Goal: Find specific page/section: Find specific page/section

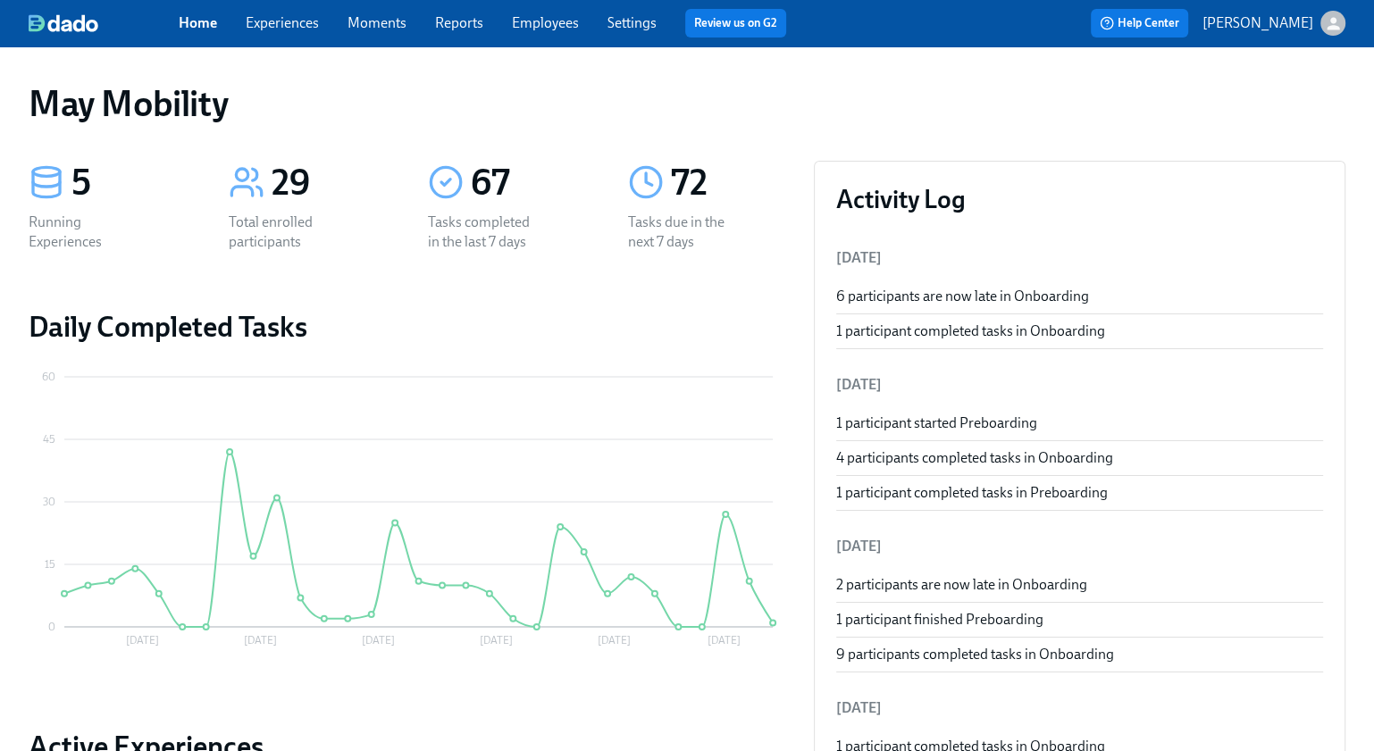
click at [286, 22] on link "Experiences" at bounding box center [282, 22] width 73 height 17
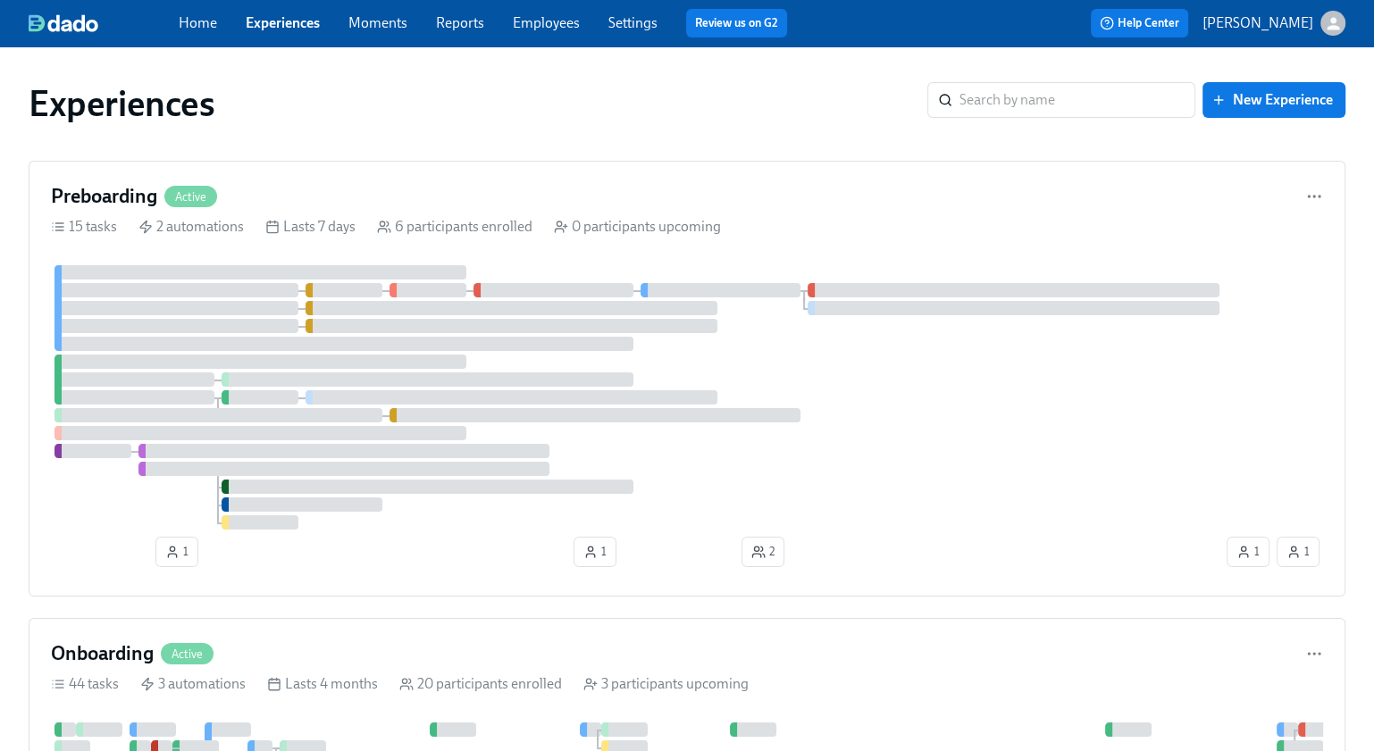
click at [536, 18] on link "Employees" at bounding box center [546, 22] width 67 height 17
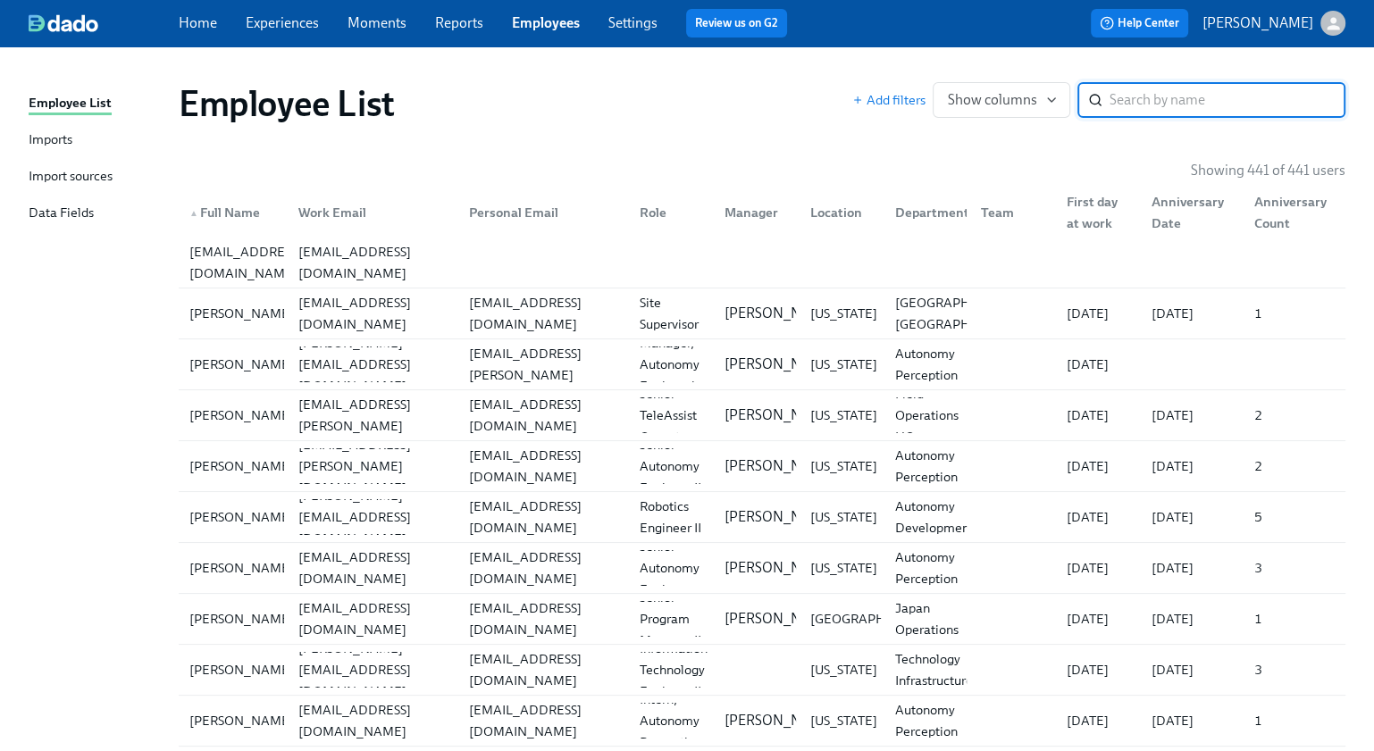
click at [1095, 115] on div "​" at bounding box center [1212, 100] width 268 height 36
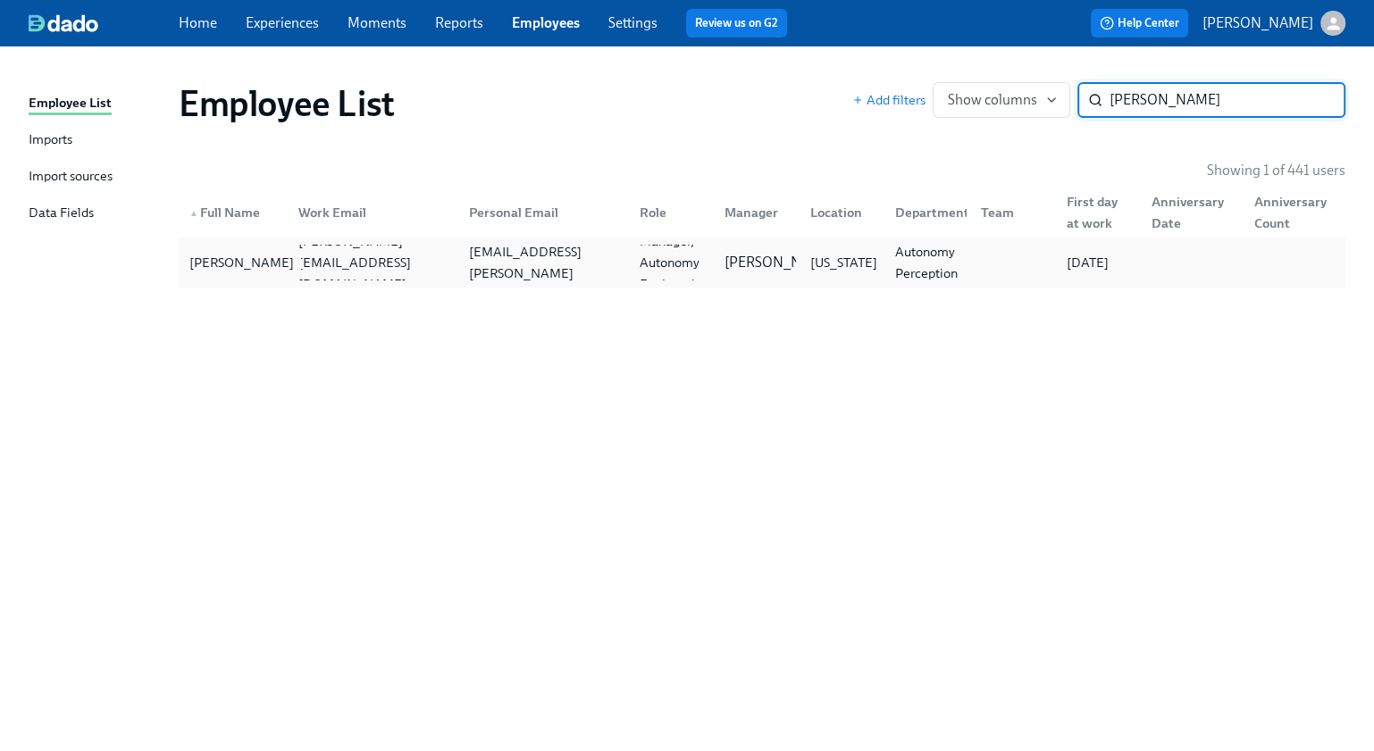
type input "[PERSON_NAME]"
click at [237, 265] on div "[PERSON_NAME]" at bounding box center [241, 262] width 119 height 21
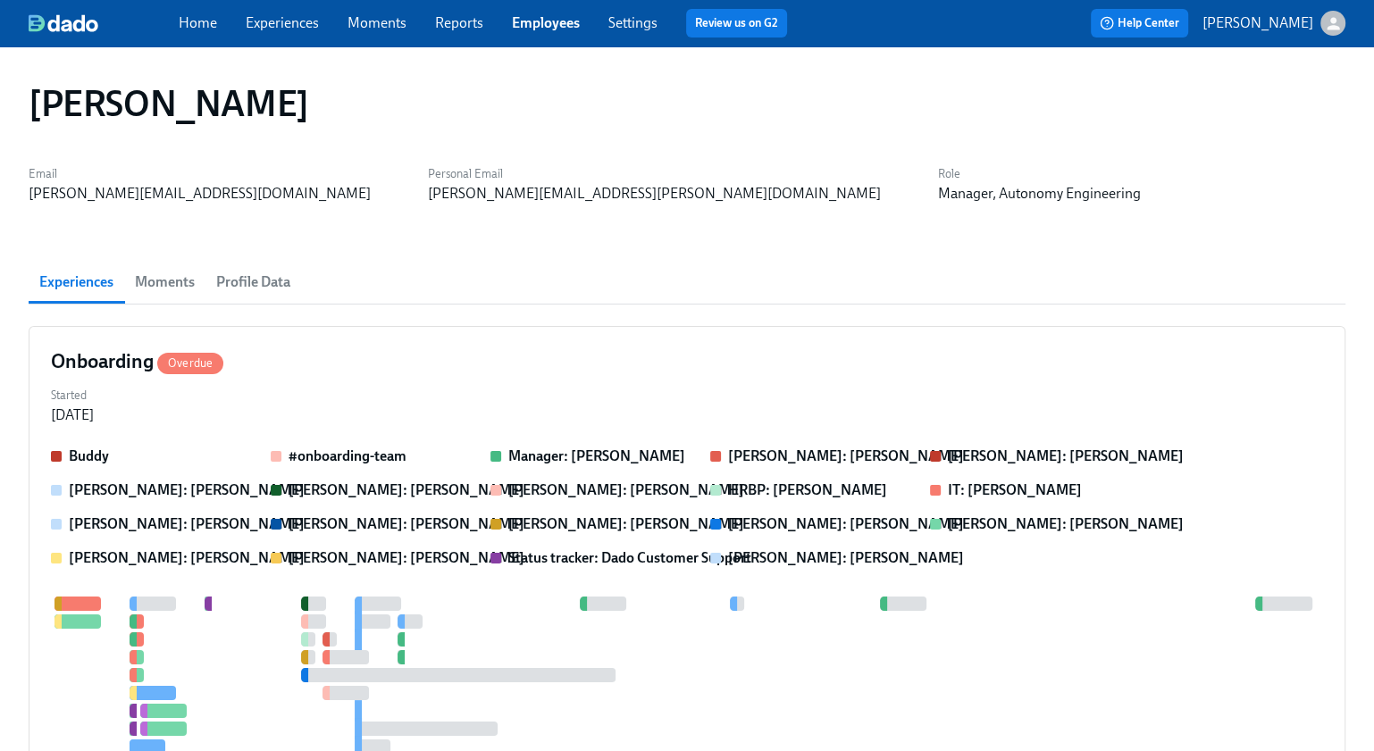
click at [271, 283] on span "Profile Data" at bounding box center [253, 282] width 74 height 25
